Goal: Understand site structure: Understand site structure

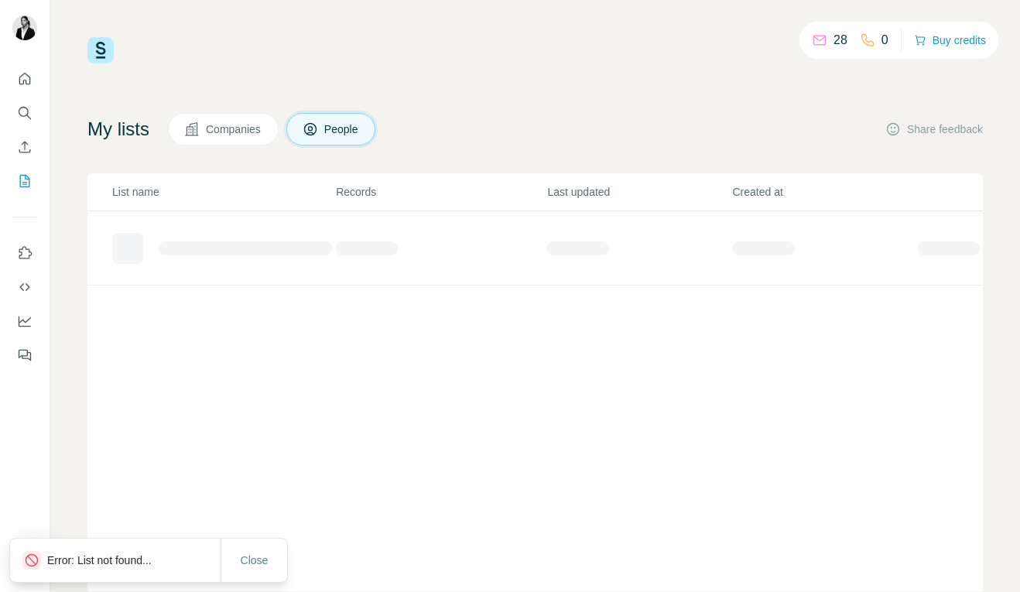
scroll to position [36, 0]
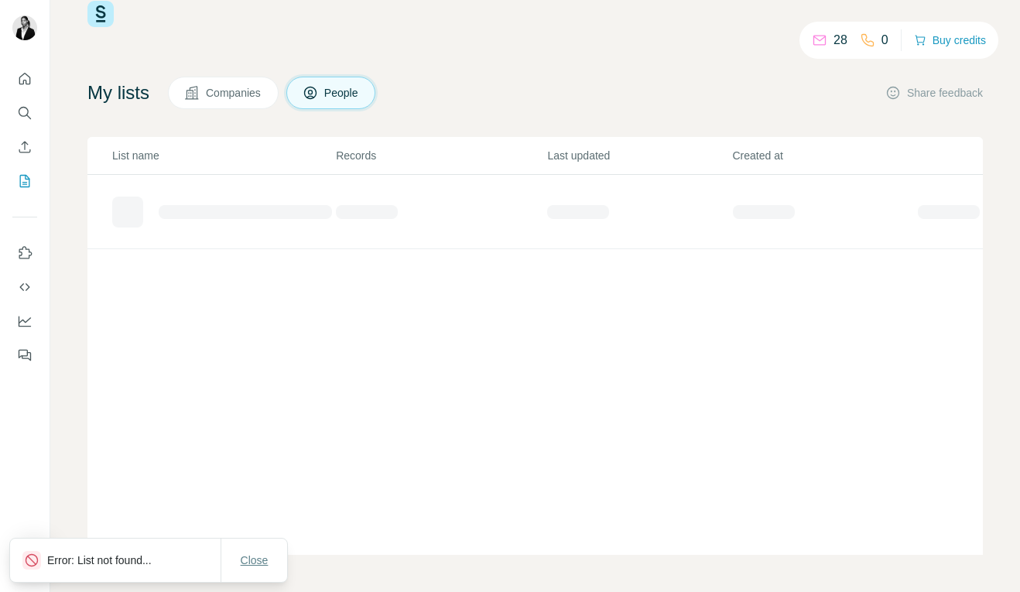
click at [251, 562] on span "Close" at bounding box center [255, 560] width 28 height 15
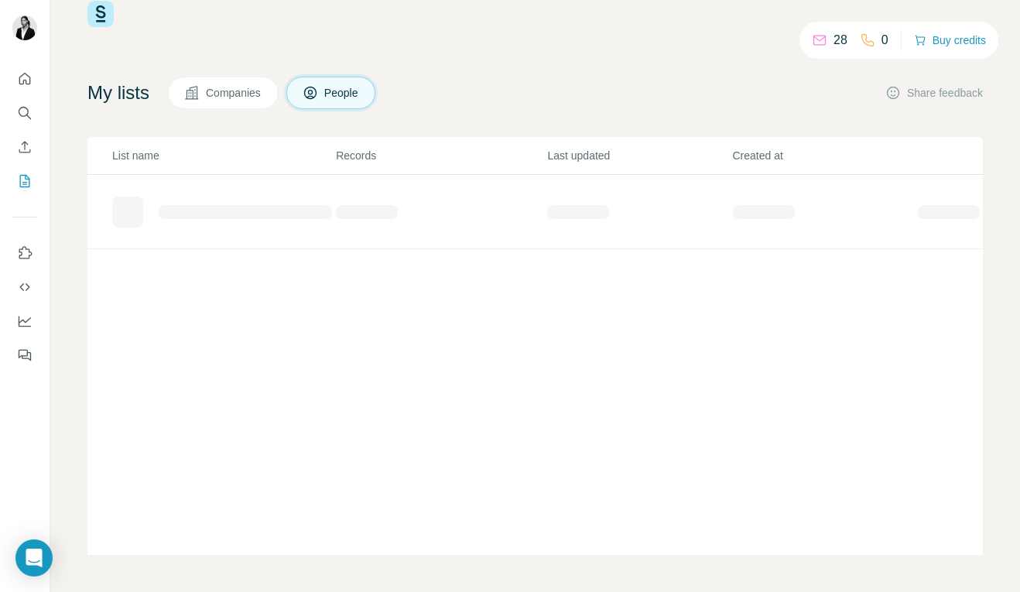
scroll to position [0, 0]
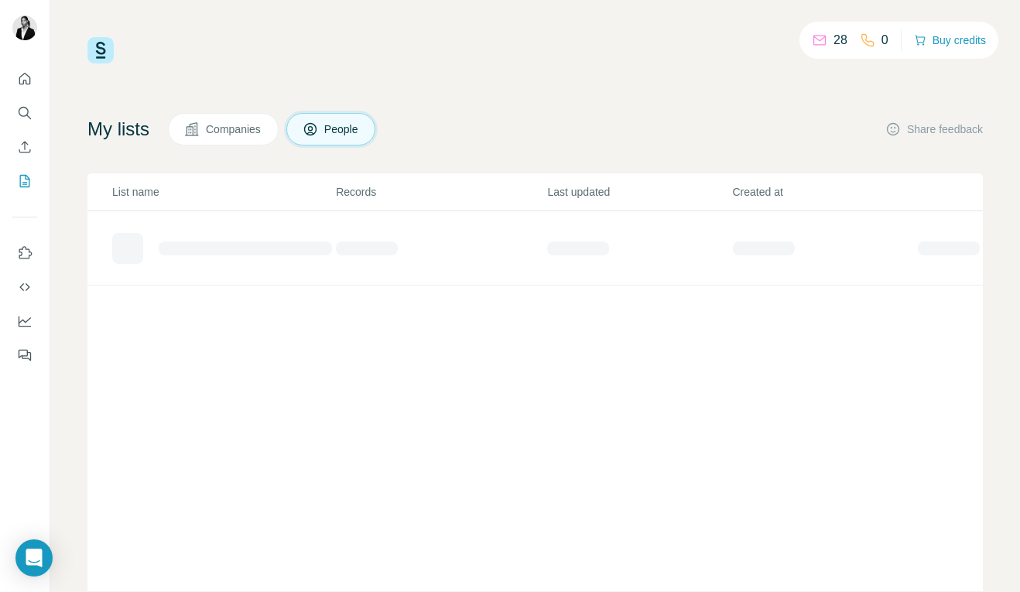
click at [125, 129] on h4 "My lists" at bounding box center [118, 129] width 62 height 25
click at [25, 78] on icon "Quick start" at bounding box center [24, 78] width 15 height 15
